Goal: Navigation & Orientation: Find specific page/section

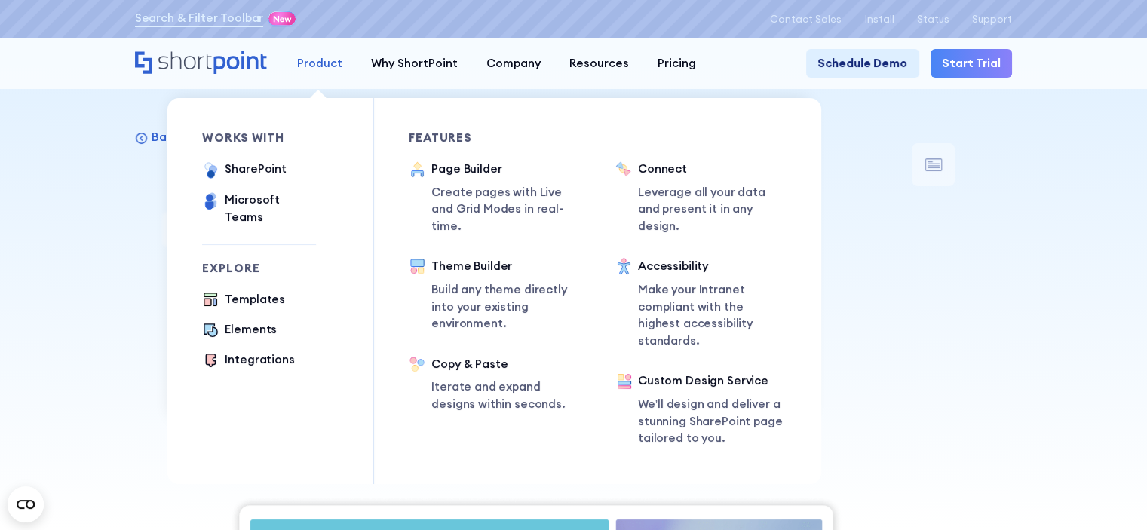
click at [310, 61] on div "Product" at bounding box center [319, 63] width 45 height 17
click at [225, 293] on div "Templates" at bounding box center [255, 299] width 60 height 17
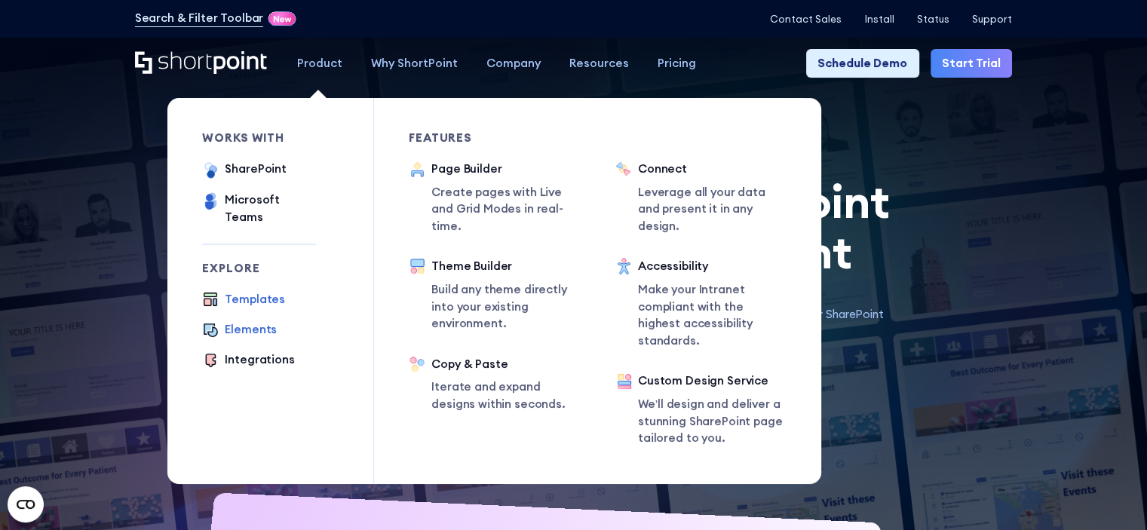
click at [232, 321] on div "Elements" at bounding box center [251, 329] width 52 height 17
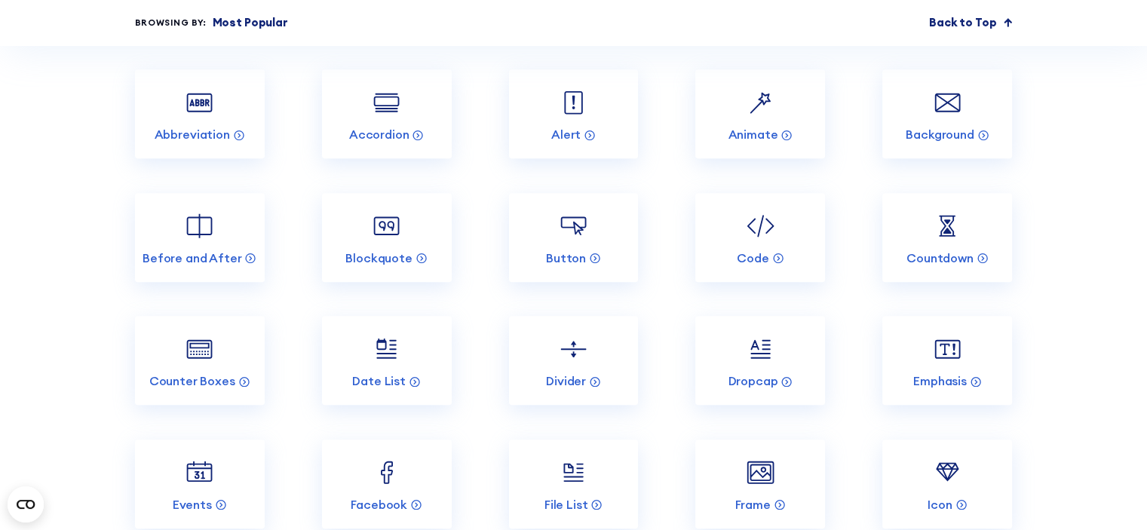
scroll to position [1433, 0]
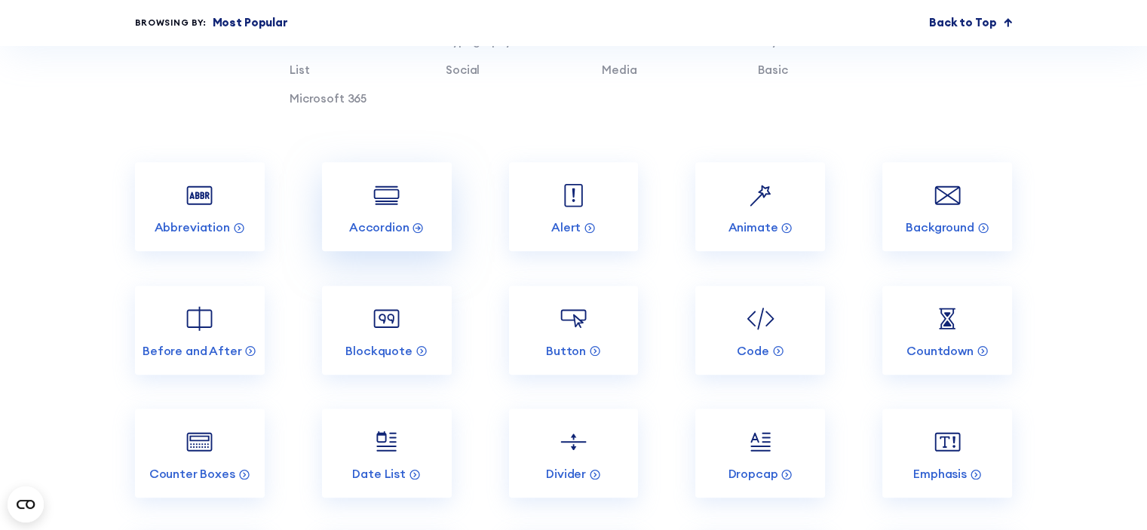
click at [389, 213] on img at bounding box center [387, 195] width 35 height 35
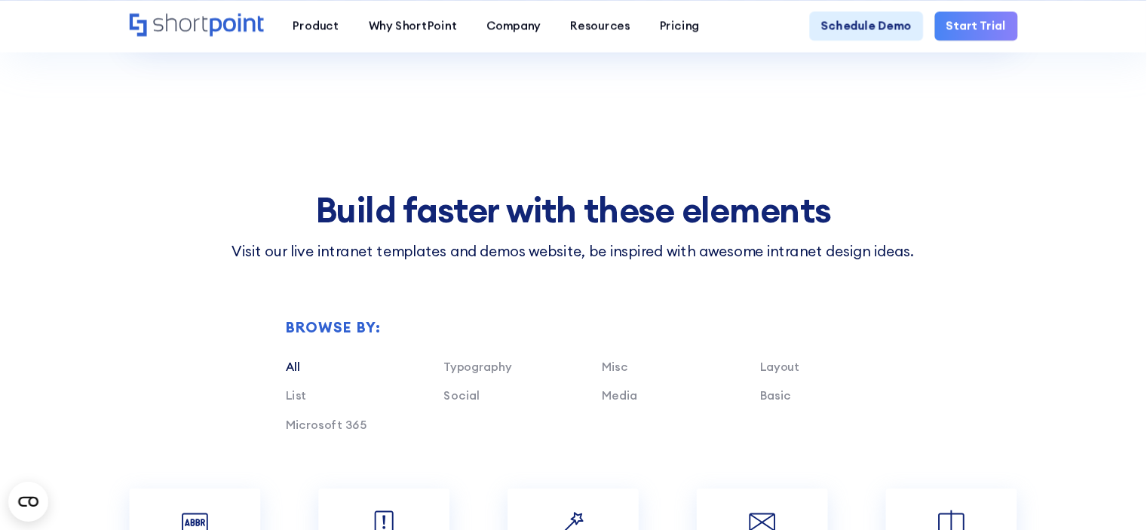
scroll to position [3027, 0]
